Goal: Obtain resource: Download file/media

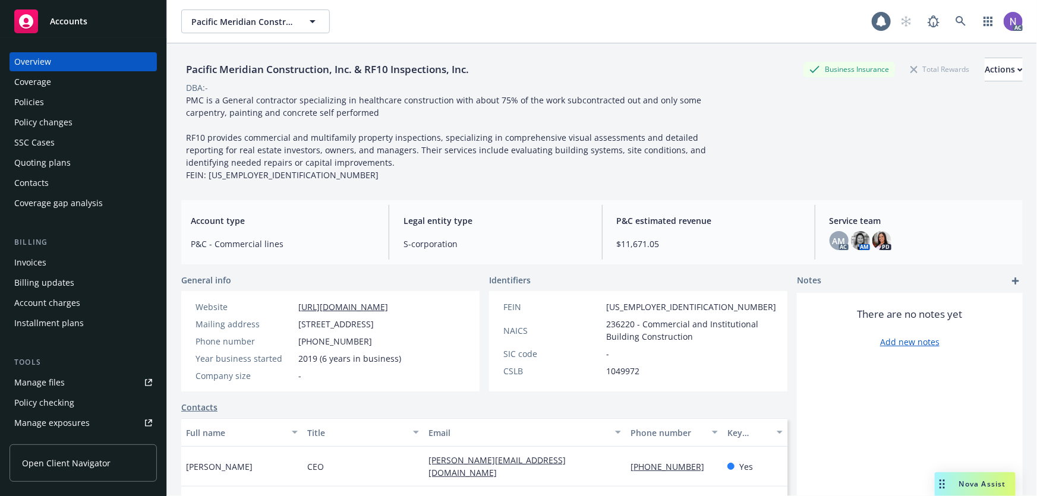
click at [276, 71] on div "Pacific Meridian Construction, Inc. & RF10 Inspections, Inc." at bounding box center [327, 69] width 292 height 15
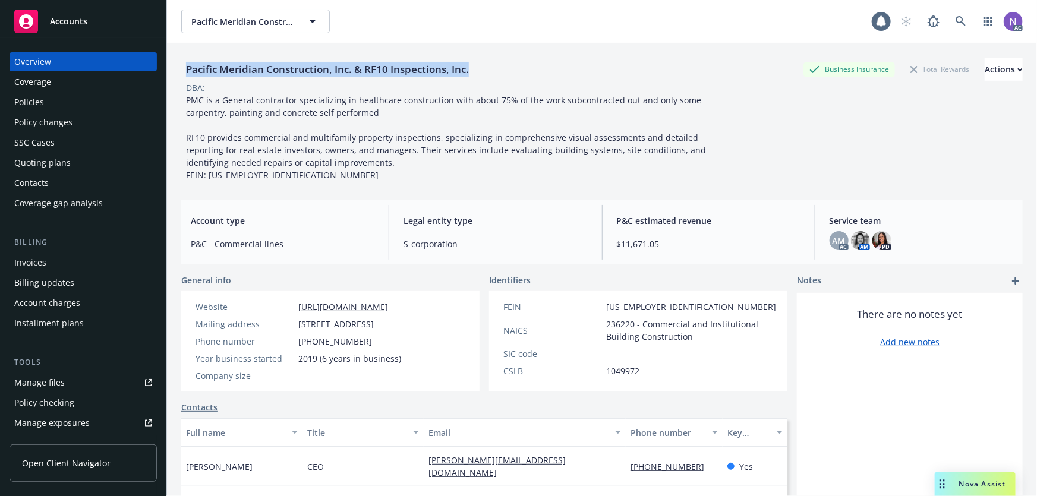
click at [276, 71] on div "Pacific Meridian Construction, Inc. & RF10 Inspections, Inc." at bounding box center [327, 69] width 292 height 15
copy div "Pacific Meridian Construction, Inc. & RF10 Inspections, Inc."
click at [89, 423] on link "Manage exposures" at bounding box center [83, 422] width 147 height 19
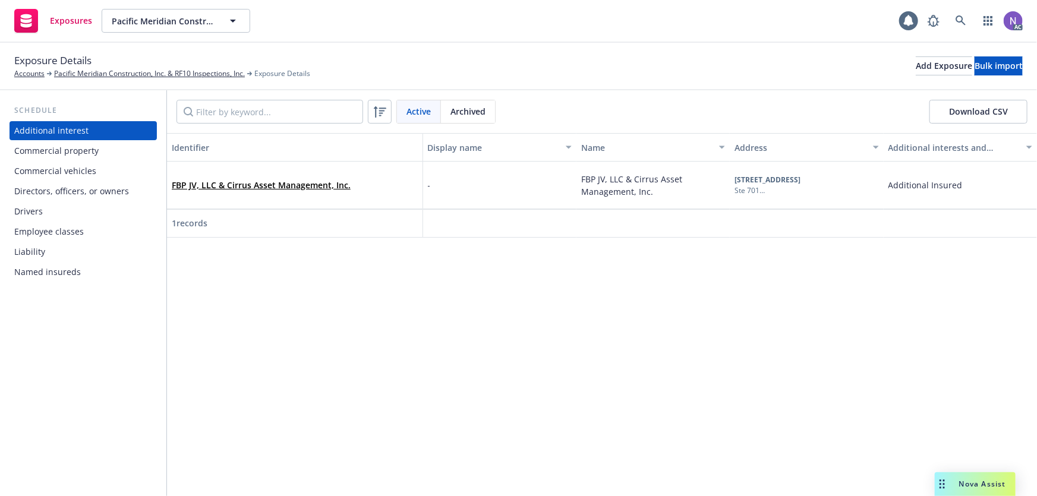
drag, startPoint x: 78, startPoint y: 213, endPoint x: 152, endPoint y: 184, distance: 79.2
click at [78, 213] on div "Drivers" at bounding box center [83, 211] width 138 height 19
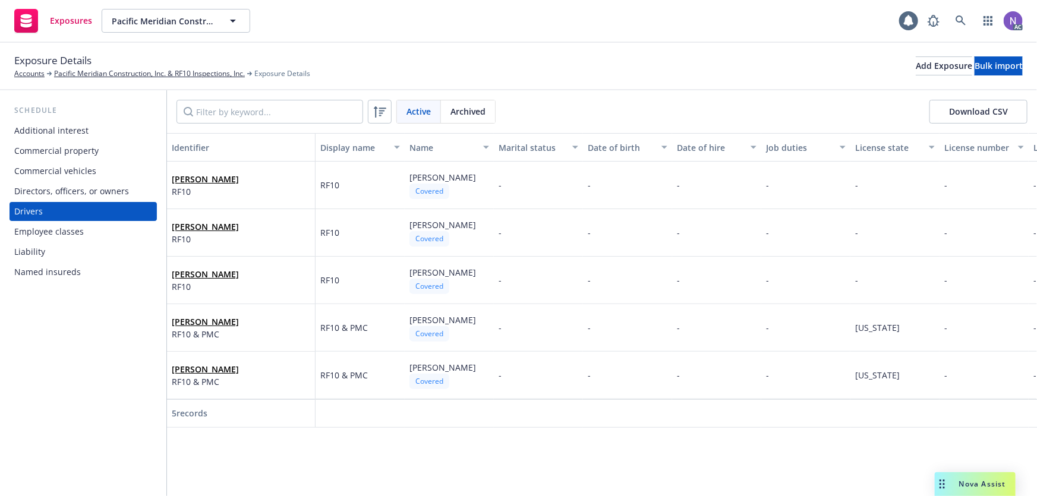
click at [959, 107] on button "Download CSV" at bounding box center [978, 112] width 98 height 24
click at [84, 169] on div "Commercial vehicles" at bounding box center [55, 171] width 82 height 19
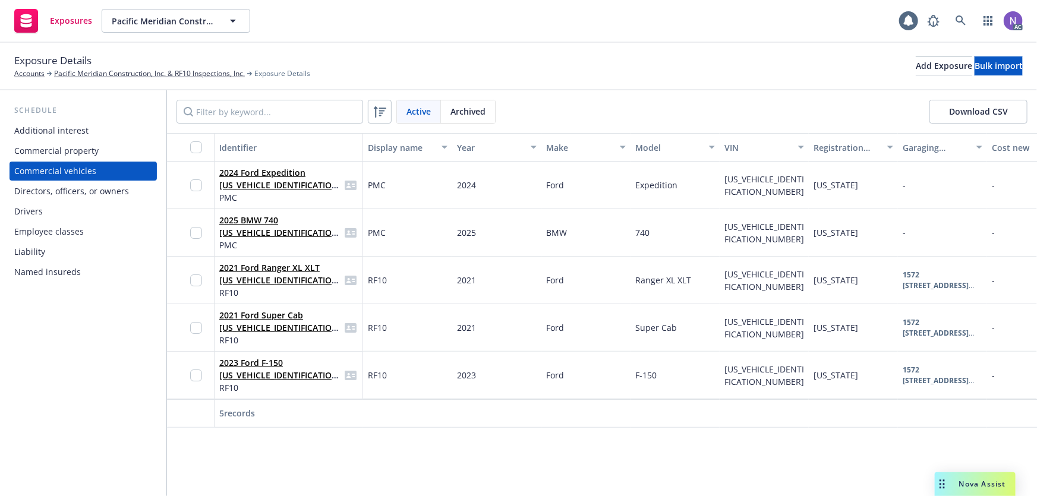
click at [962, 113] on button "Download CSV" at bounding box center [978, 112] width 98 height 24
